Goal: Task Accomplishment & Management: Manage account settings

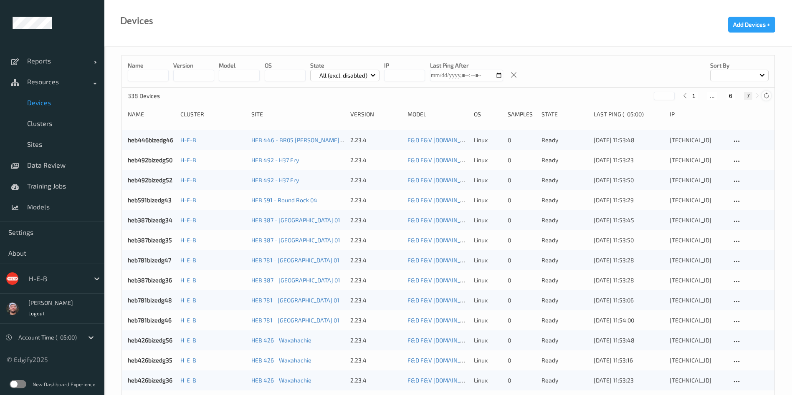
click at [767, 95] on icon at bounding box center [766, 96] width 6 height 6
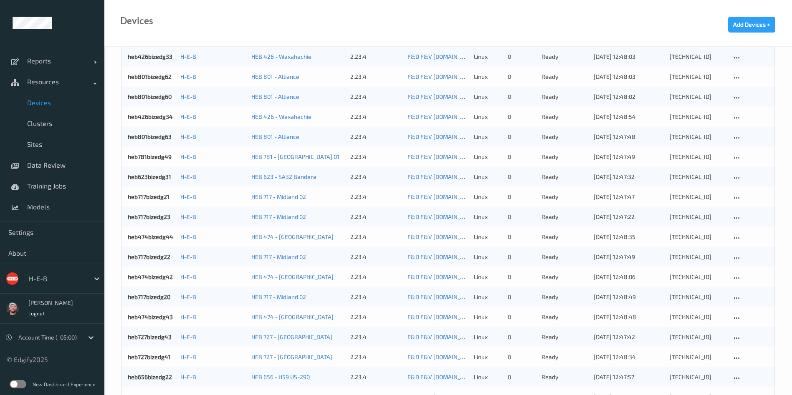
scroll to position [534, 0]
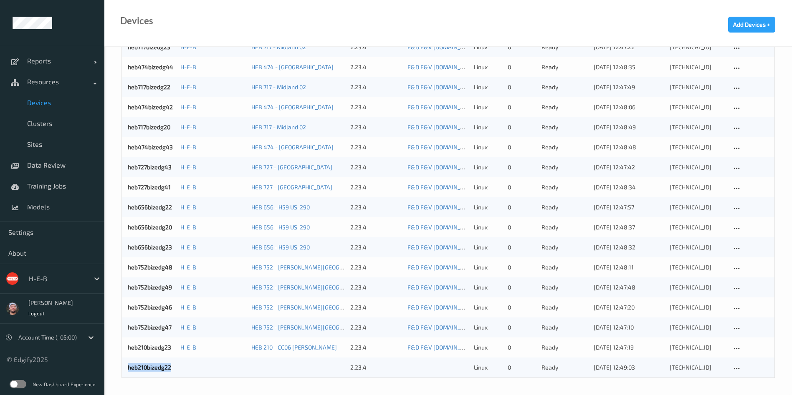
copy div "heb210bizedg22"
drag, startPoint x: 123, startPoint y: 367, endPoint x: 41, endPoint y: -1, distance: 376.6
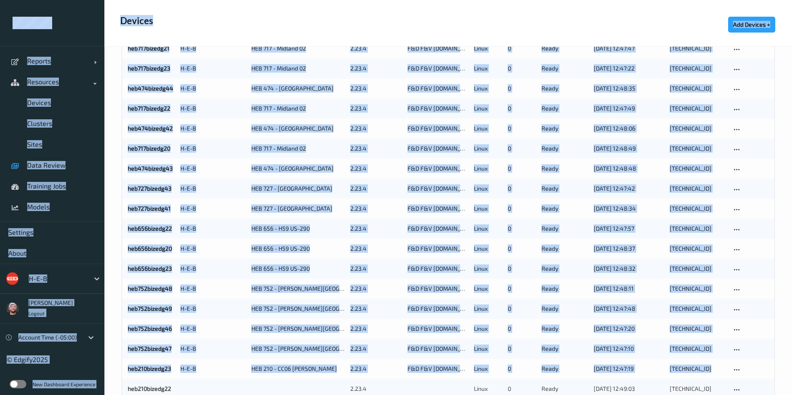
click at [49, 169] on span "Data Review" at bounding box center [61, 165] width 69 height 8
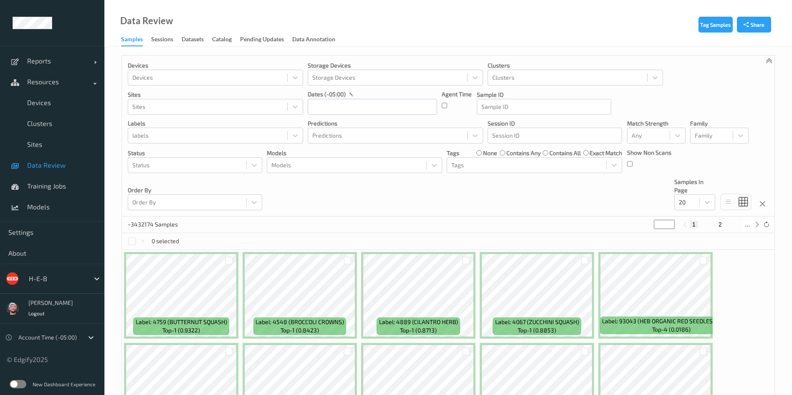
click at [282, 182] on div "Devices Devices Storage Devices Storage Devices Clusters Clusters Sites Sites d…" at bounding box center [448, 136] width 652 height 161
click at [49, 119] on link "Clusters" at bounding box center [52, 123] width 104 height 21
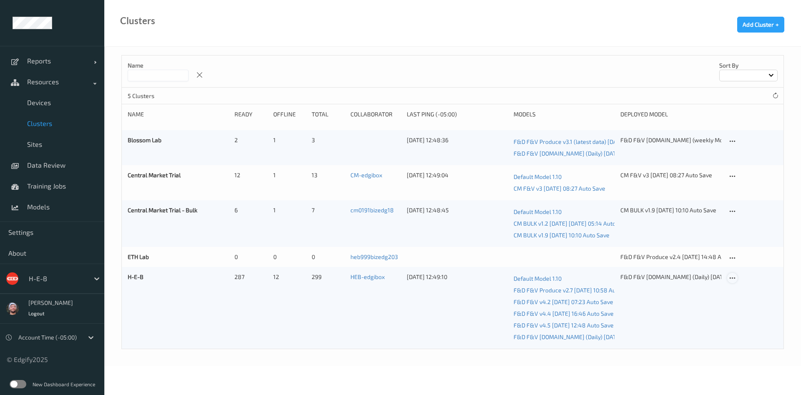
click at [731, 276] on icon at bounding box center [732, 279] width 7 height 8
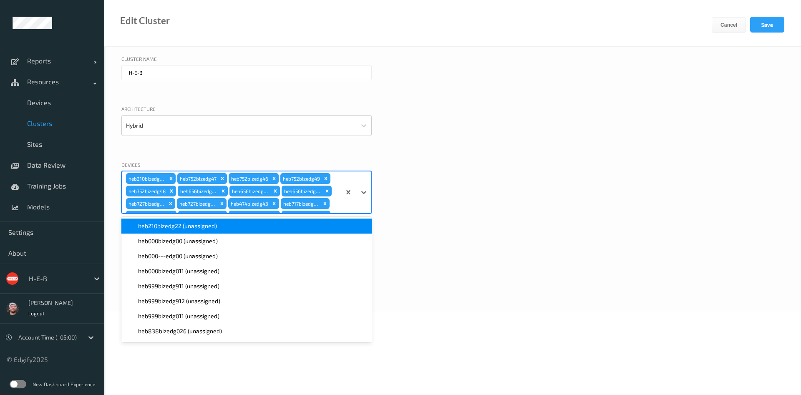
click at [334, 201] on div "heb210bizedg23 heb752bizedg47 heb752bizedg46 heb752bizedg49 heb752bizedg48 heb6…" at bounding box center [231, 193] width 219 height 42
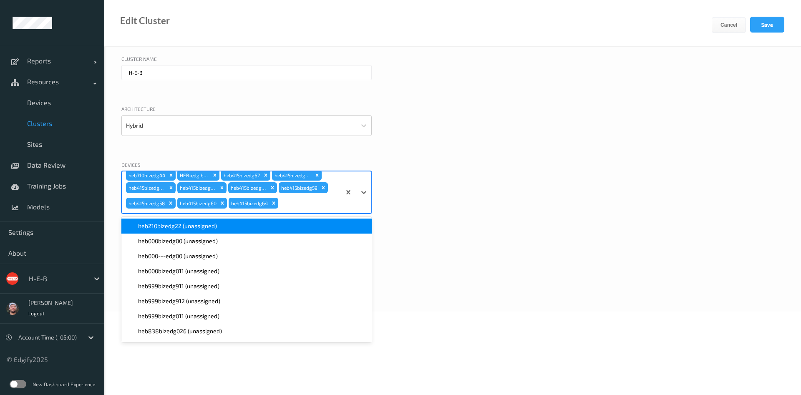
paste input "heb210bizedg22"
type input "heb210bizedg22"
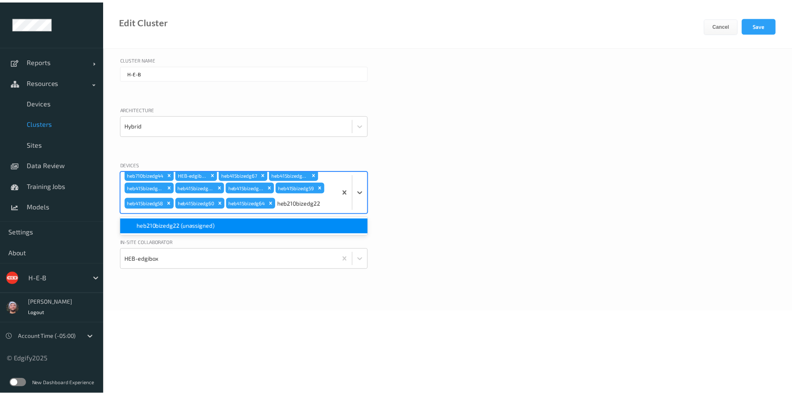
scroll to position [936, 0]
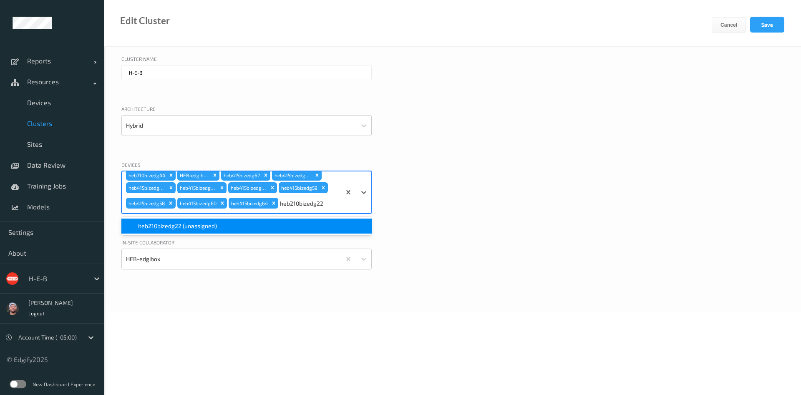
click at [266, 228] on div "heb210bizedg22 (unassigned)" at bounding box center [246, 226] width 240 height 8
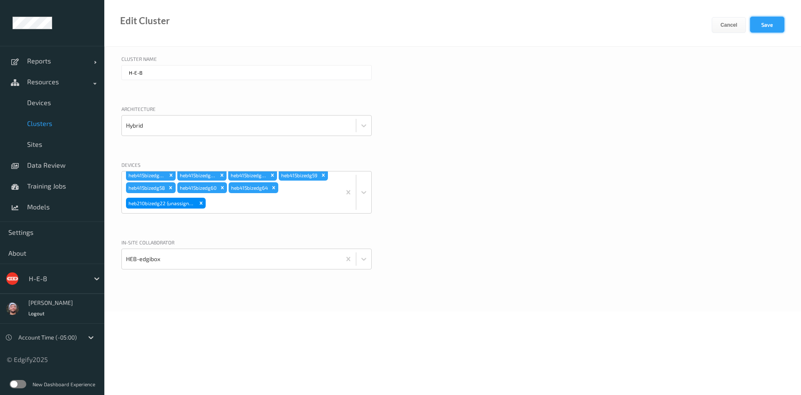
click at [766, 25] on button "Save" at bounding box center [767, 25] width 34 height 16
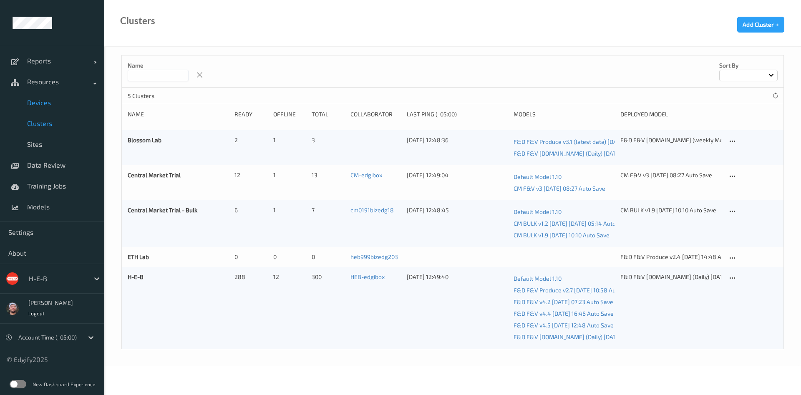
click at [35, 109] on link "Devices" at bounding box center [52, 102] width 104 height 21
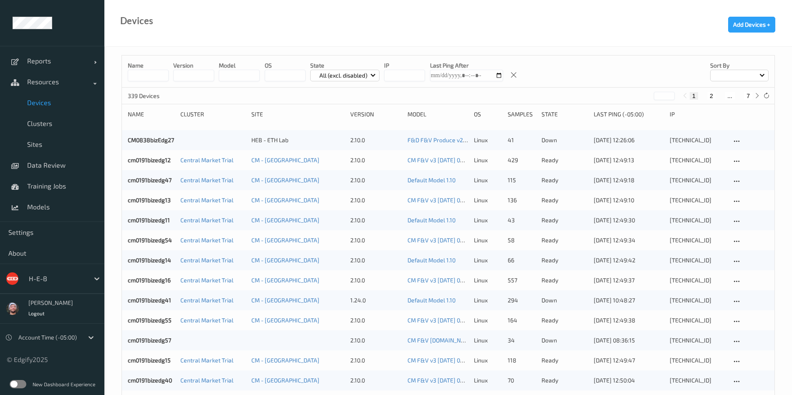
click at [762, 90] on div "339 Devices * 1 2 ... 7" at bounding box center [448, 96] width 652 height 17
click at [765, 93] on icon at bounding box center [766, 96] width 6 height 6
click at [747, 95] on button "7" at bounding box center [748, 96] width 8 height 8
type input "*"
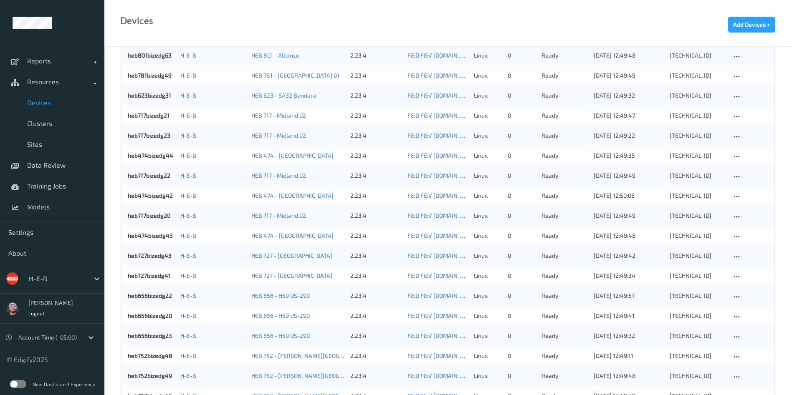
scroll to position [534, 0]
